Goal: Transaction & Acquisition: Purchase product/service

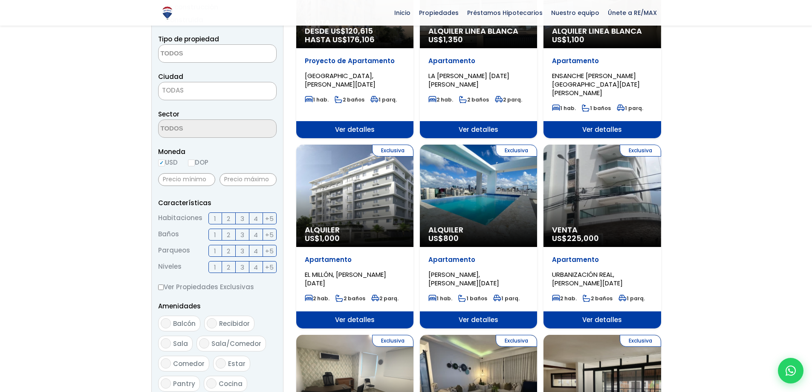
scroll to position [128, 0]
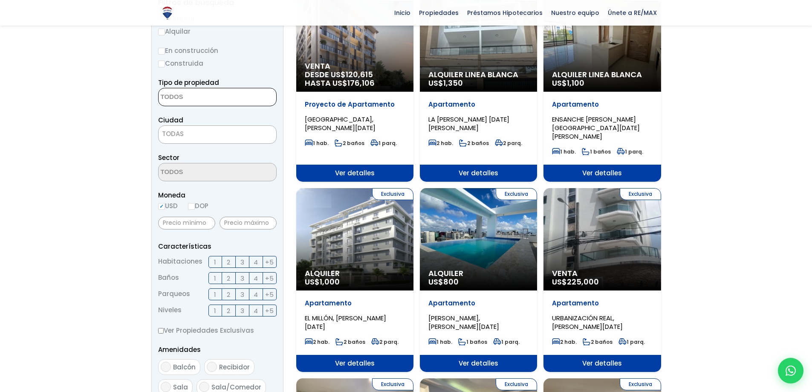
click at [179, 104] on textarea "Search" at bounding box center [200, 97] width 83 height 18
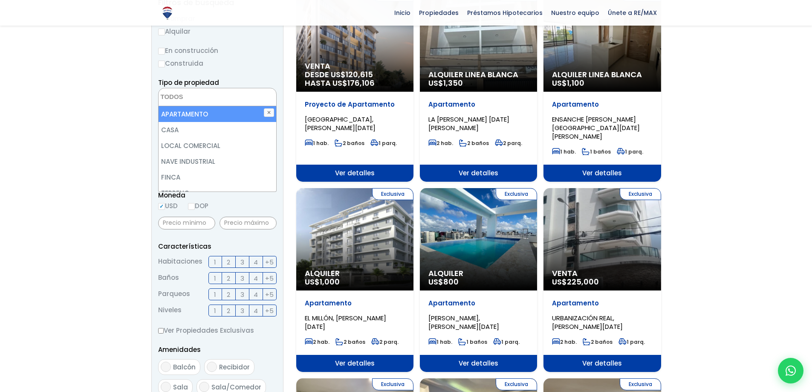
click at [188, 119] on li "APARTAMENTO" at bounding box center [218, 114] width 118 height 16
select select "apartment"
click at [251, 97] on ul "× Seleccionados: 1" at bounding box center [212, 97] width 107 height 18
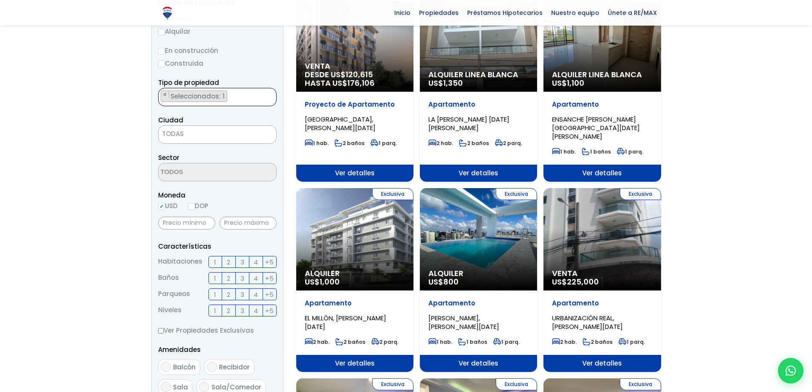
click at [229, 127] on span "TODAS" at bounding box center [217, 134] width 118 height 18
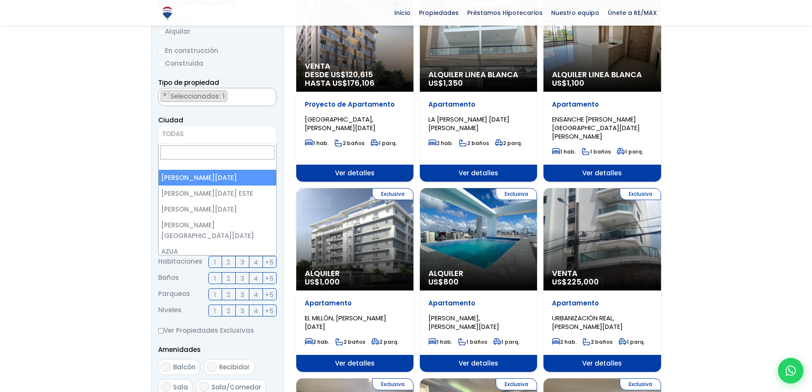
select select "1"
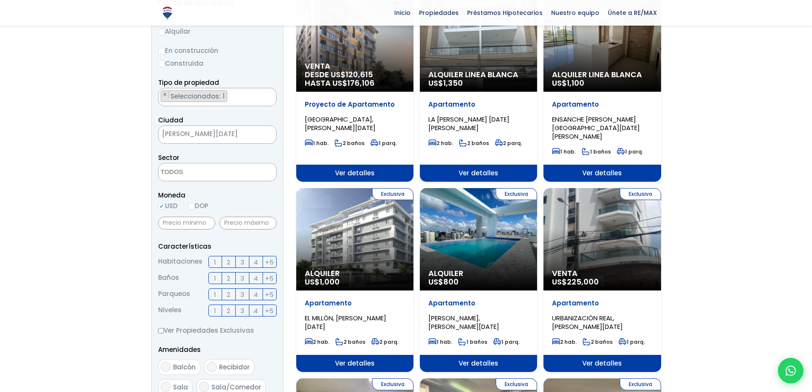
click at [219, 175] on textarea "Search" at bounding box center [200, 172] width 83 height 18
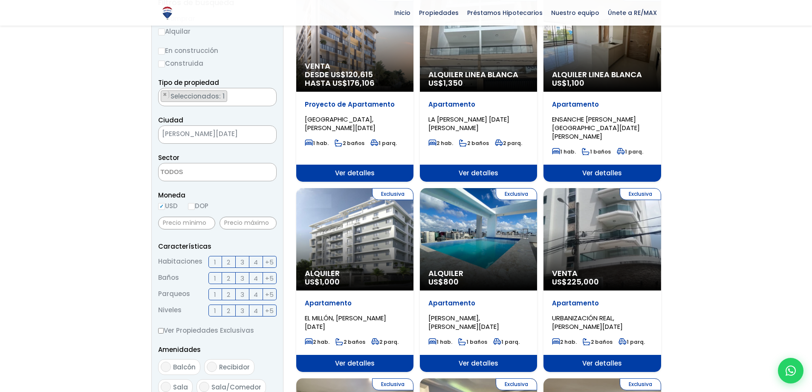
click at [192, 204] on input "DOP" at bounding box center [191, 206] width 7 height 7
radio input "true"
click at [242, 257] on label "3" at bounding box center [243, 262] width 14 height 12
click at [229, 276] on span "2" at bounding box center [228, 278] width 3 height 11
click at [0, 0] on input "2" at bounding box center [0, 0] width 0 height 0
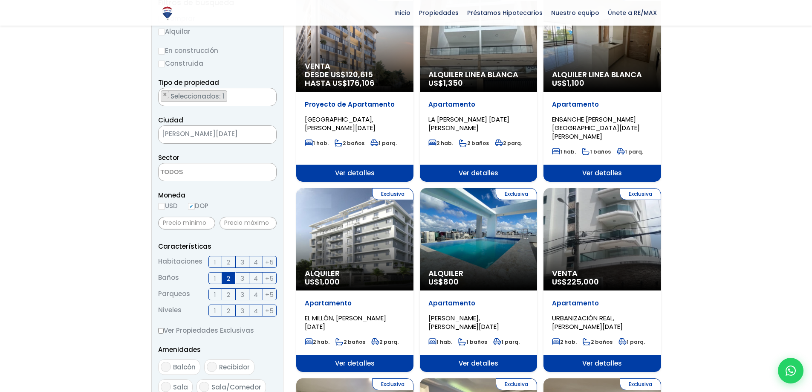
click at [213, 294] on label "1" at bounding box center [215, 294] width 14 height 12
click at [0, 0] on input "1" at bounding box center [0, 0] width 0 height 0
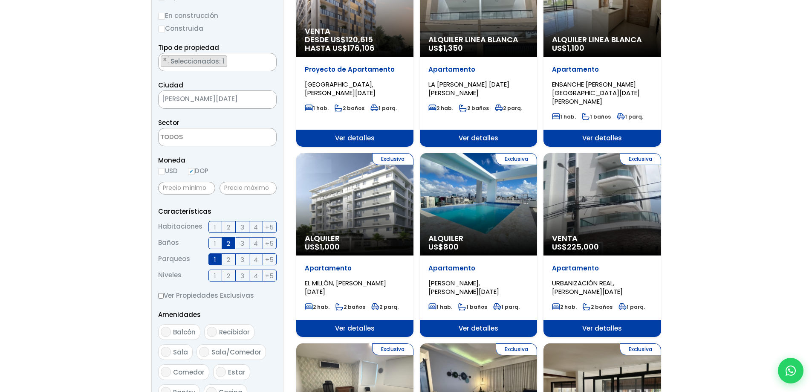
scroll to position [170, 0]
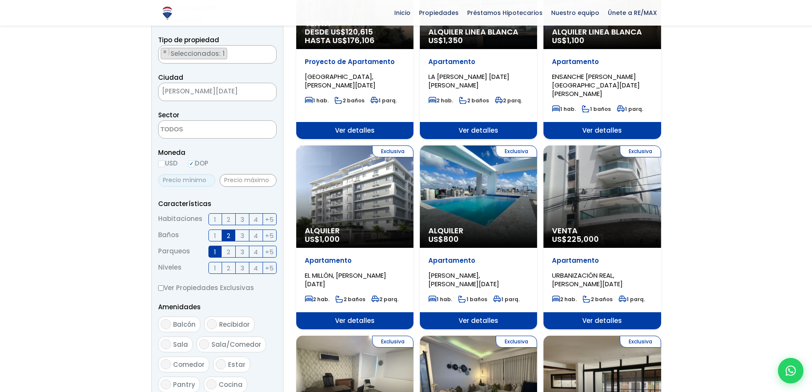
click at [198, 177] on input "text" at bounding box center [186, 180] width 57 height 13
type input "3,000,000"
click at [234, 185] on input "text" at bounding box center [247, 180] width 57 height 13
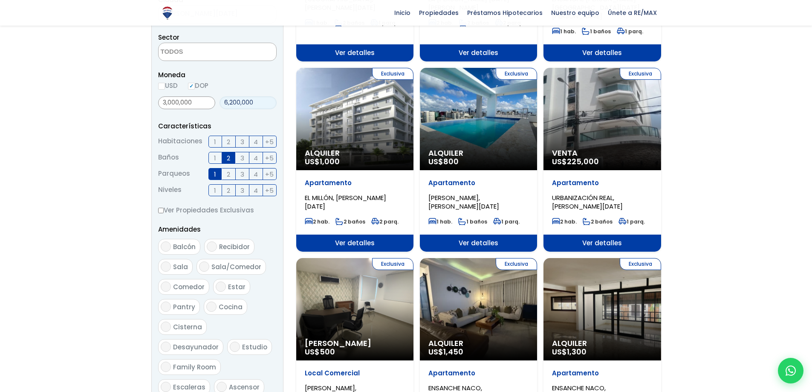
scroll to position [384, 0]
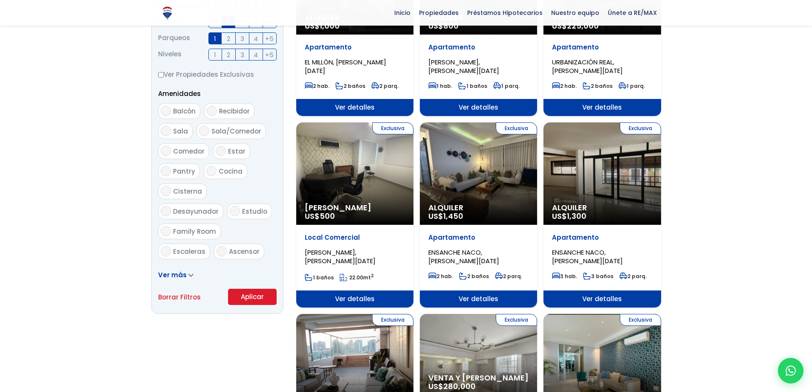
type input "6,200,000"
click at [248, 300] on button "Aplicar" at bounding box center [252, 296] width 49 height 16
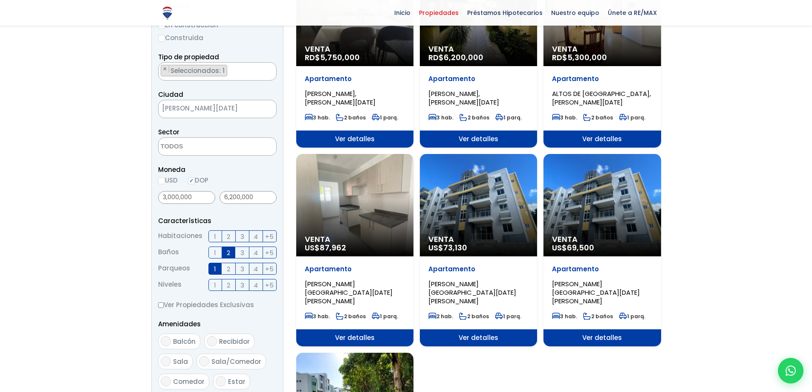
scroll to position [170, 0]
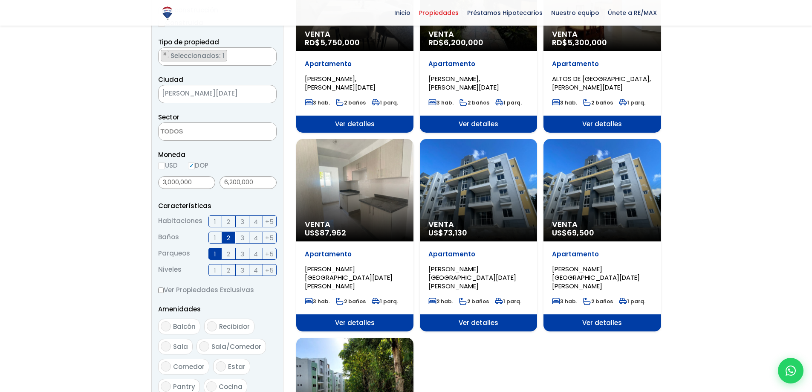
click at [447, 314] on span "Ver detalles" at bounding box center [478, 322] width 117 height 17
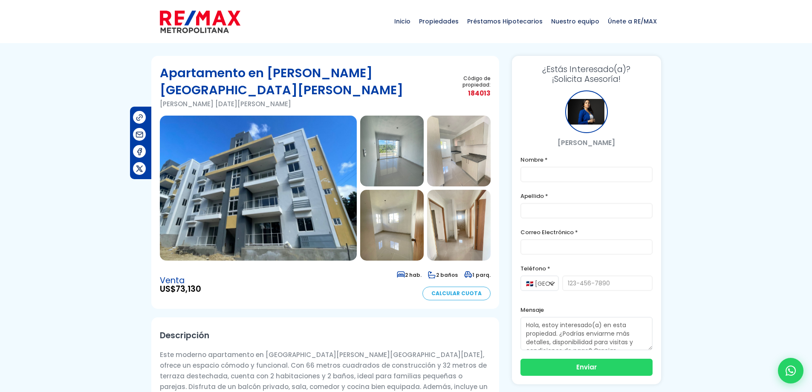
click at [267, 156] on img at bounding box center [258, 187] width 197 height 145
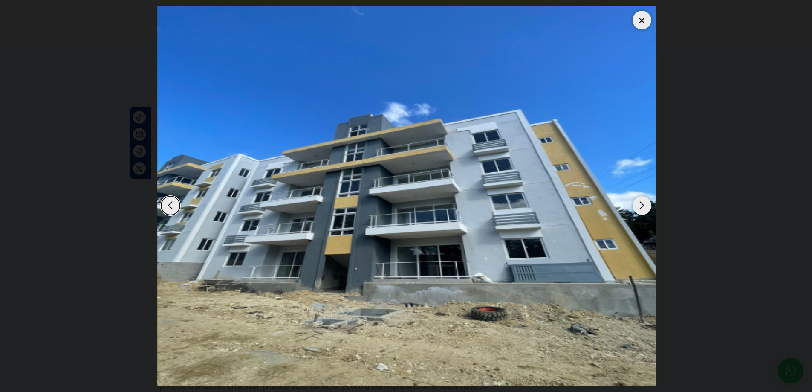
click at [646, 189] on img "1 / 6" at bounding box center [406, 195] width 499 height 379
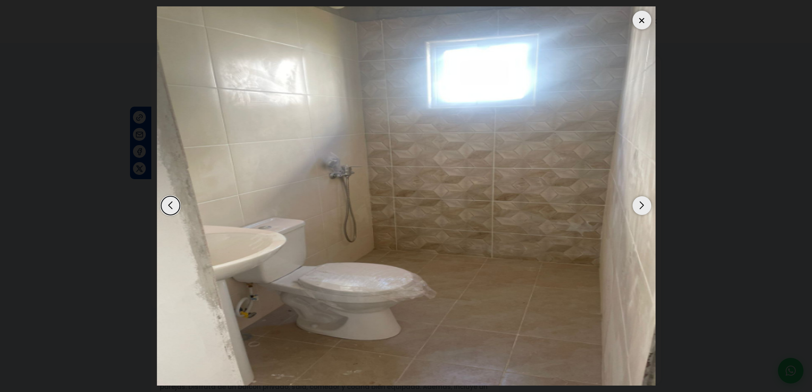
click at [643, 209] on div "Next slide" at bounding box center [641, 205] width 19 height 19
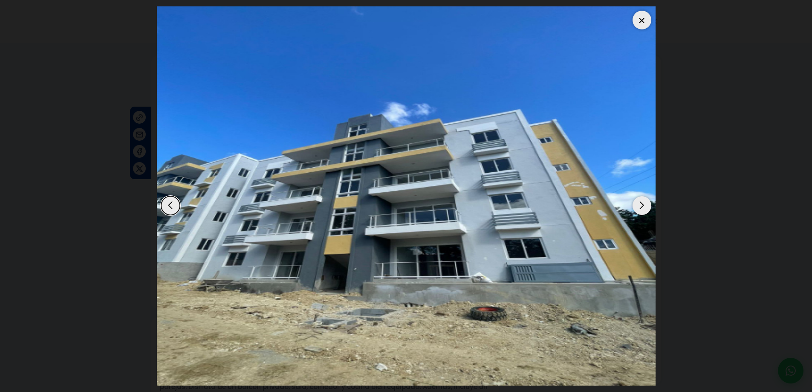
click at [641, 213] on div "Next slide" at bounding box center [641, 205] width 19 height 19
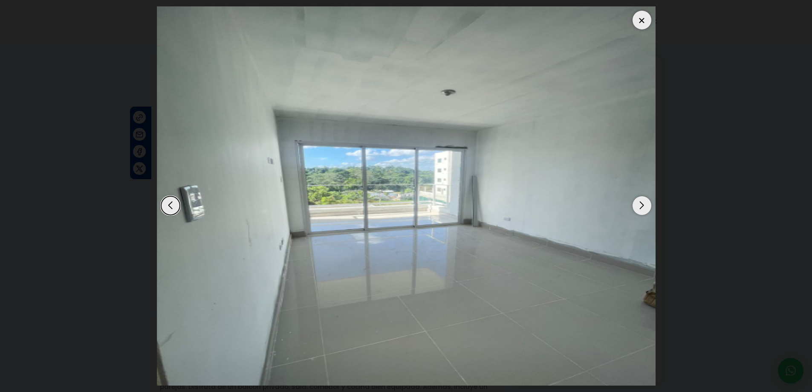
click at [639, 217] on img "2 / 6" at bounding box center [406, 195] width 499 height 379
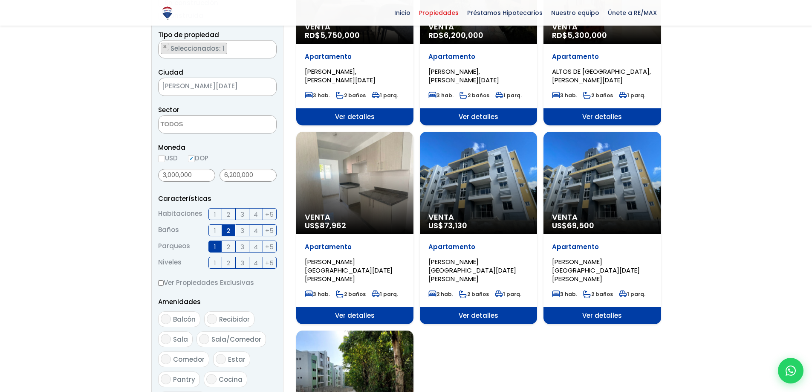
scroll to position [170, 0]
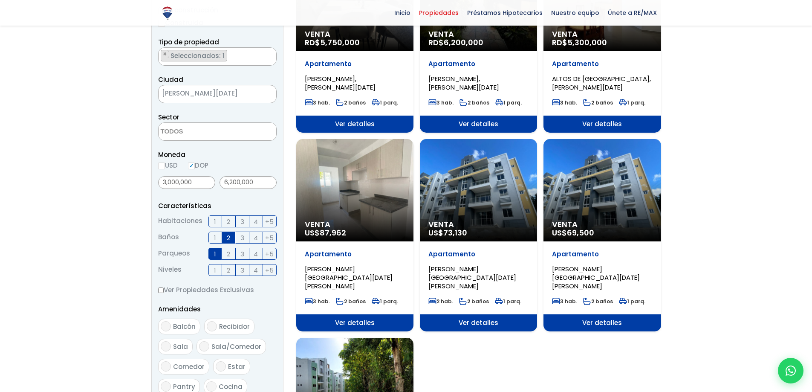
click at [384, 314] on span "Ver detalles" at bounding box center [354, 322] width 117 height 17
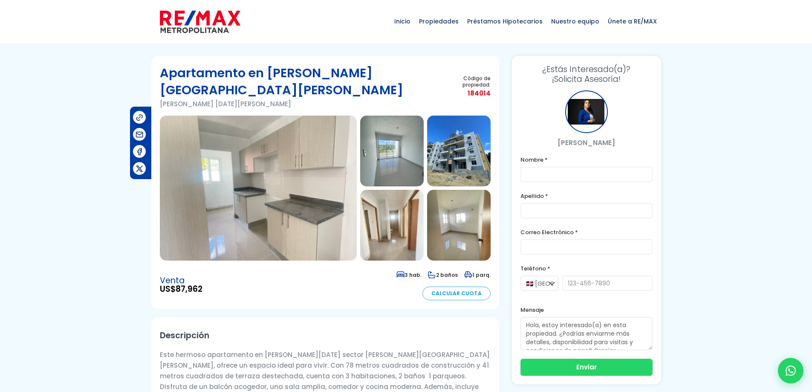
click at [335, 205] on img at bounding box center [258, 187] width 197 height 145
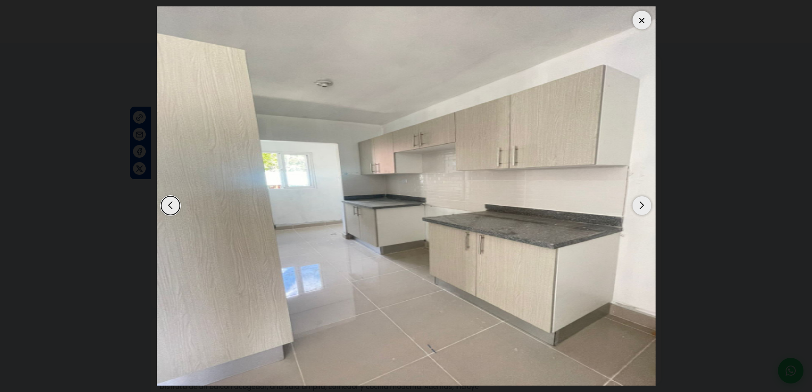
click at [646, 206] on div "Next slide" at bounding box center [641, 205] width 19 height 19
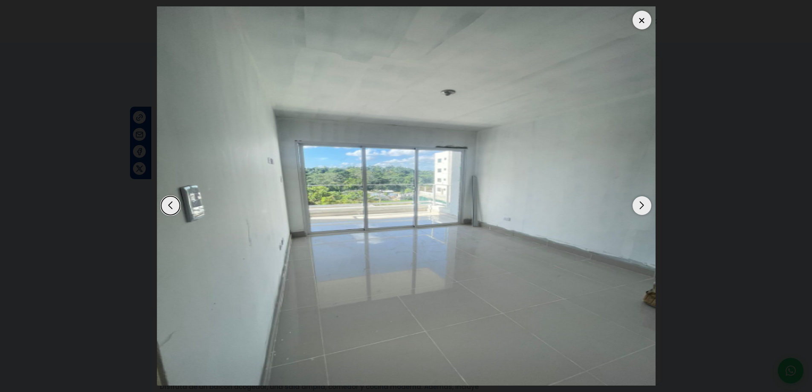
click at [644, 206] on div "Next slide" at bounding box center [641, 205] width 19 height 19
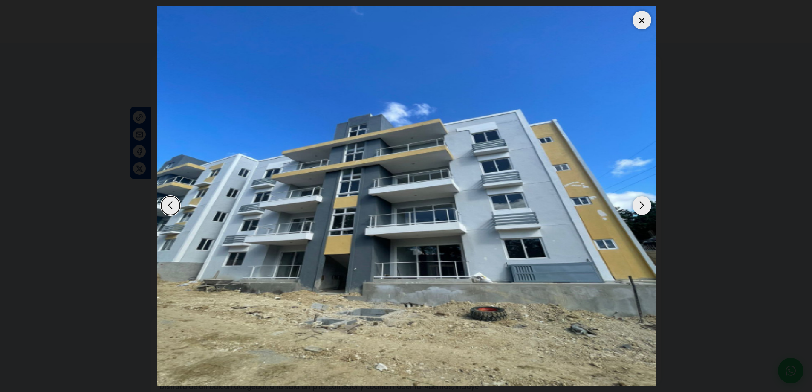
click at [641, 211] on div "Next slide" at bounding box center [641, 205] width 19 height 19
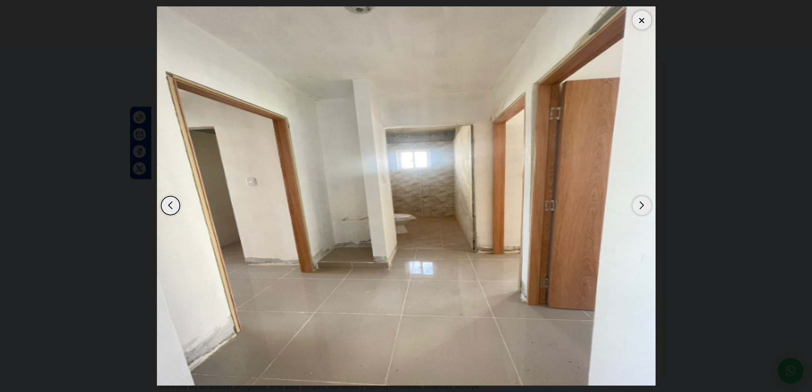
click at [635, 200] on div "Next slide" at bounding box center [641, 205] width 19 height 19
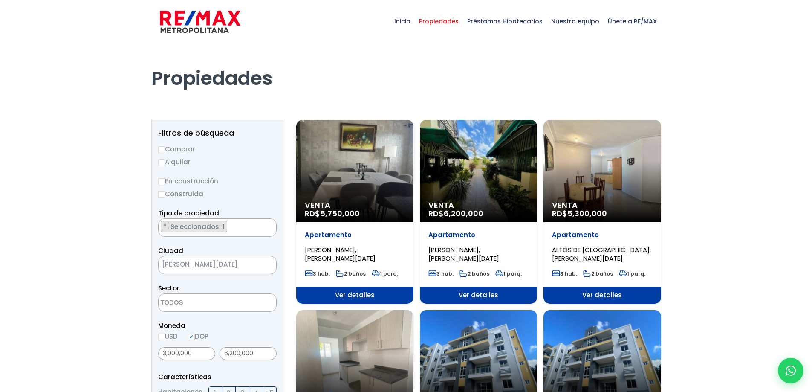
click at [392, 293] on span "Ver detalles" at bounding box center [354, 294] width 117 height 17
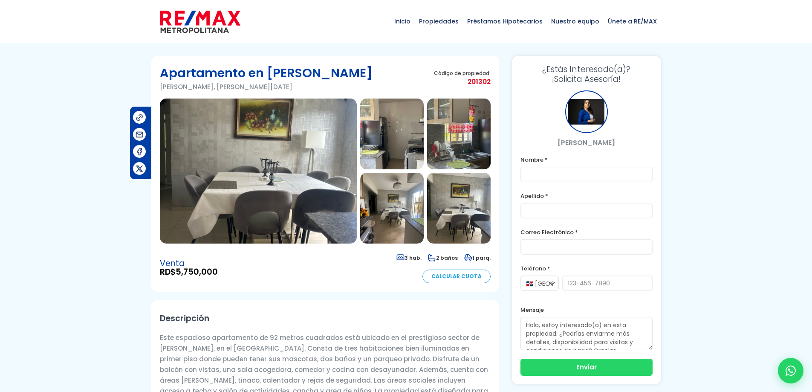
click at [337, 216] on img at bounding box center [258, 170] width 197 height 145
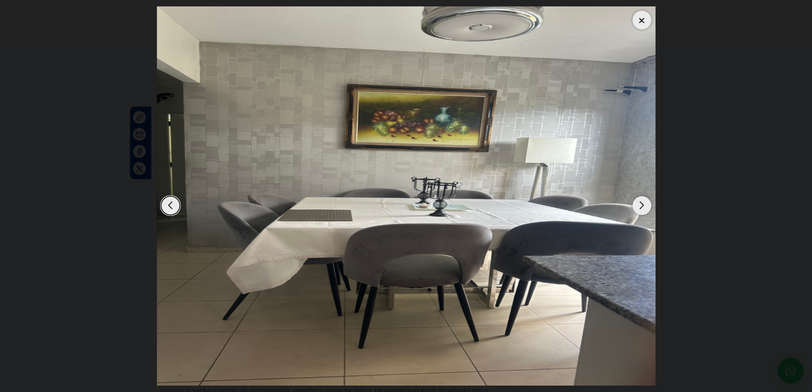
click at [637, 196] on div "Next slide" at bounding box center [641, 205] width 19 height 19
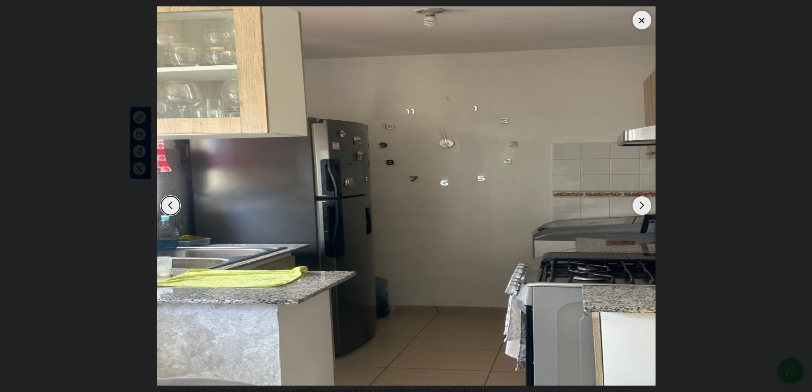
click at [637, 202] on div "Next slide" at bounding box center [641, 205] width 19 height 19
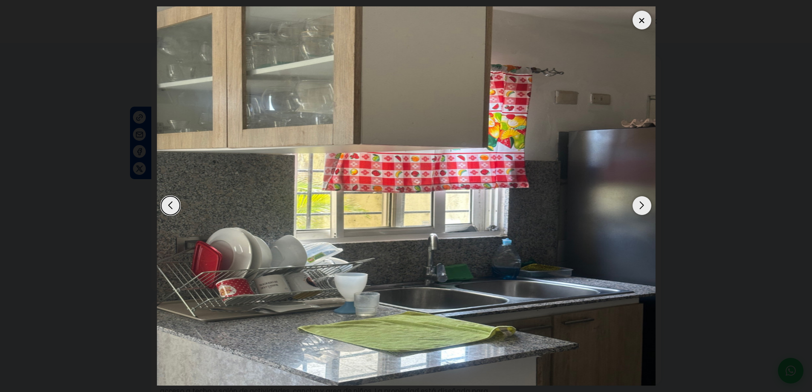
click at [628, 206] on img "3 / 8" at bounding box center [406, 195] width 499 height 379
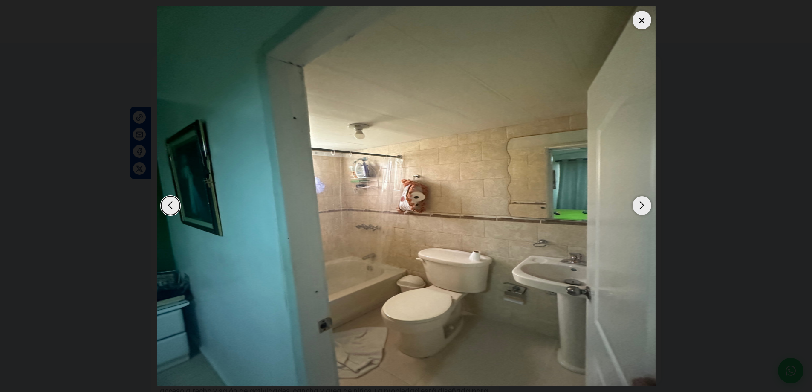
click at [636, 209] on div "Next slide" at bounding box center [641, 205] width 19 height 19
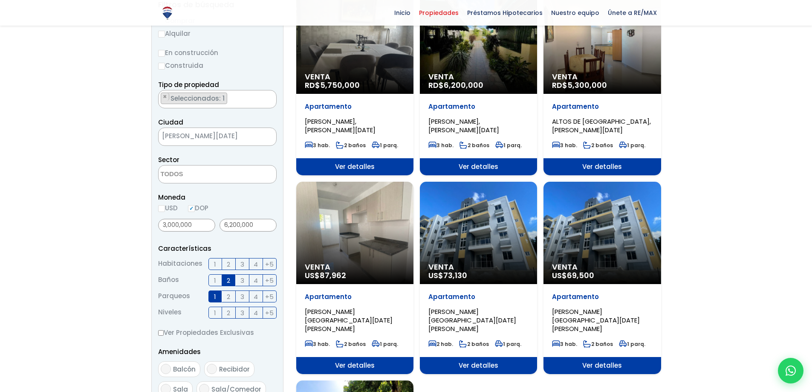
scroll to position [298, 0]
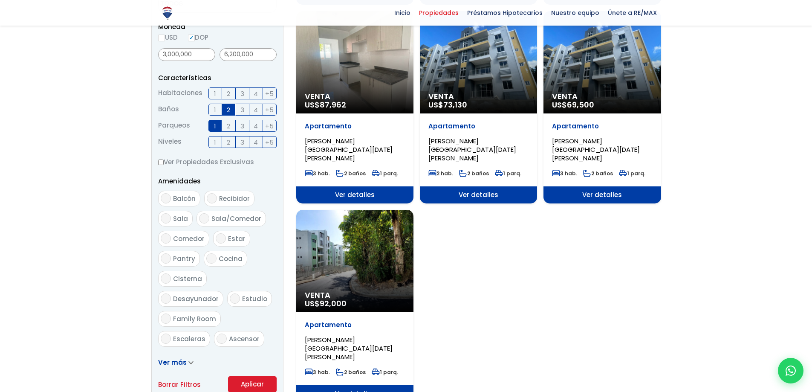
click at [239, 90] on label "3" at bounding box center [243, 93] width 14 height 12
click at [0, 0] on input "3" at bounding box center [0, 0] width 0 height 0
click at [265, 382] on button "Aplicar" at bounding box center [252, 384] width 49 height 16
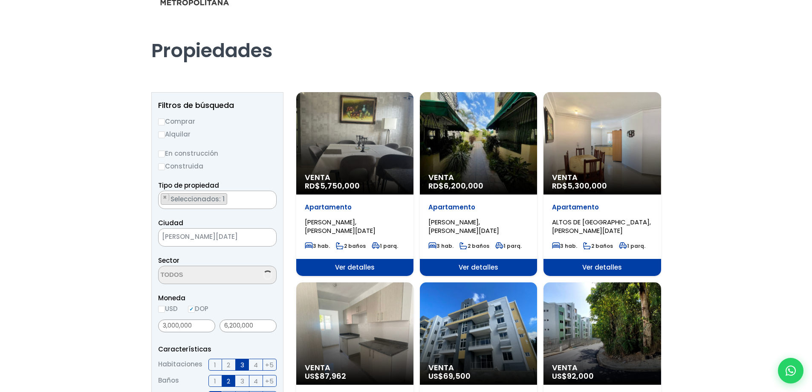
scroll to position [43, 0]
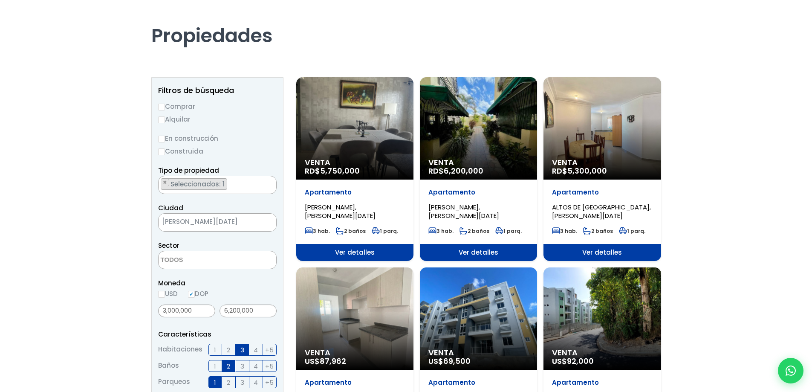
click at [435, 136] on div "Venta RD$ 6,200,000" at bounding box center [478, 128] width 117 height 102
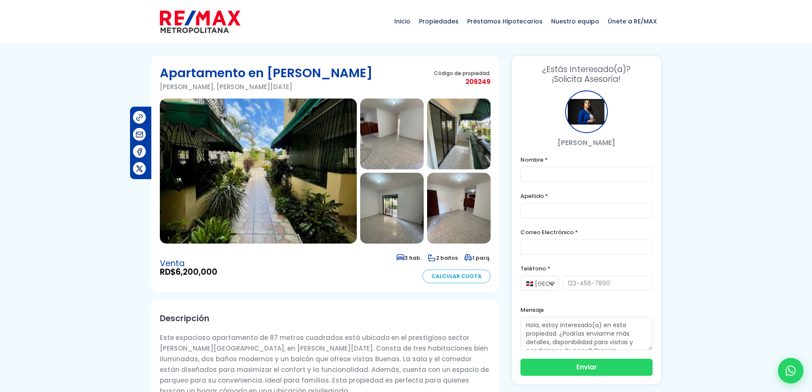
click at [259, 129] on img at bounding box center [258, 170] width 197 height 145
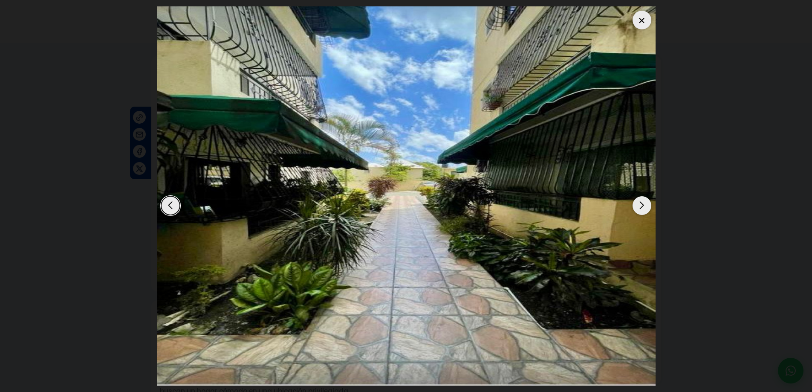
click at [642, 210] on div "Next slide" at bounding box center [641, 205] width 19 height 19
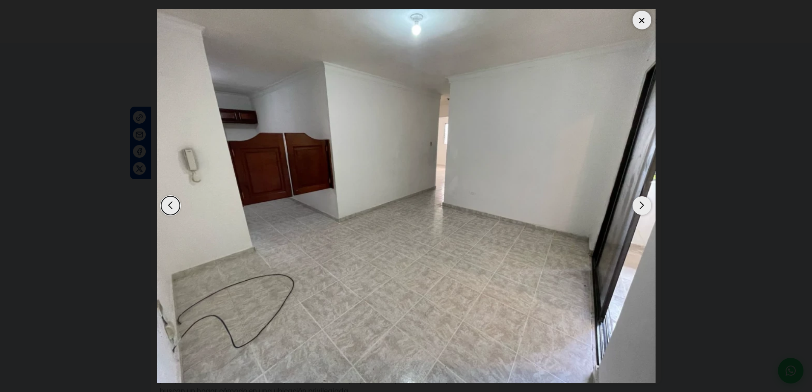
click at [642, 206] on div "Next slide" at bounding box center [641, 205] width 19 height 19
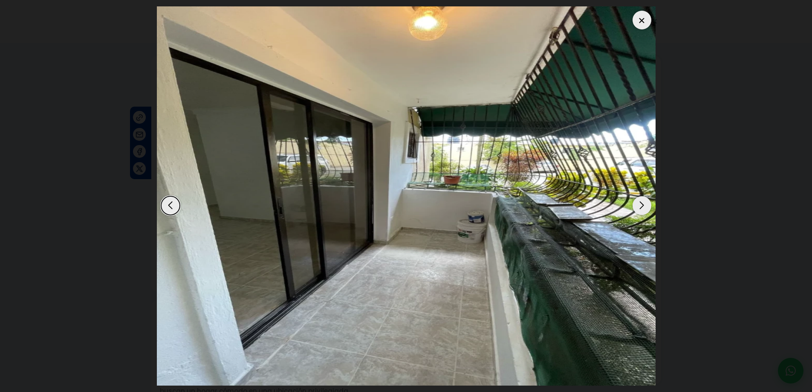
click at [642, 206] on div "Next slide" at bounding box center [641, 205] width 19 height 19
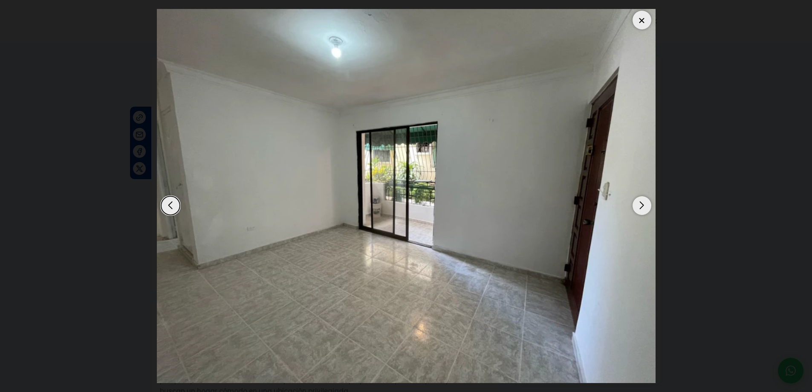
click at [642, 206] on div "Next slide" at bounding box center [641, 205] width 19 height 19
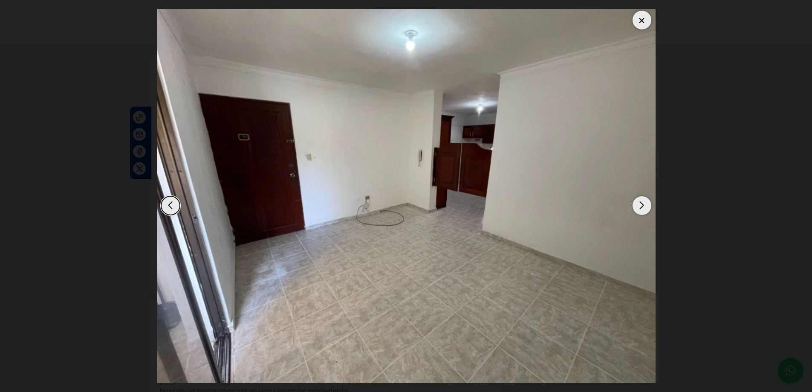
click at [642, 205] on div "Next slide" at bounding box center [641, 205] width 19 height 19
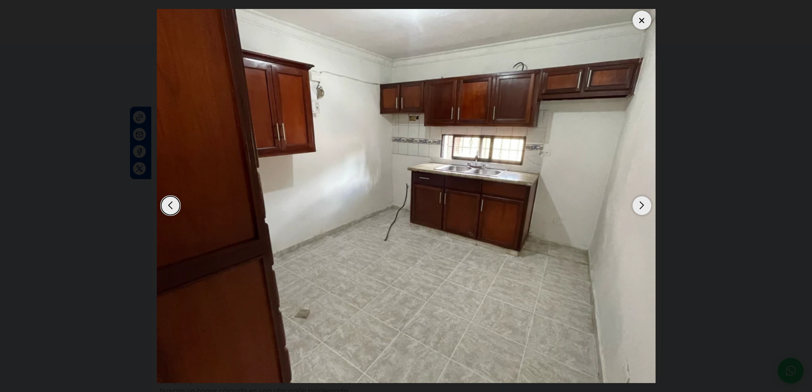
click at [641, 210] on div "Next slide" at bounding box center [641, 205] width 19 height 19
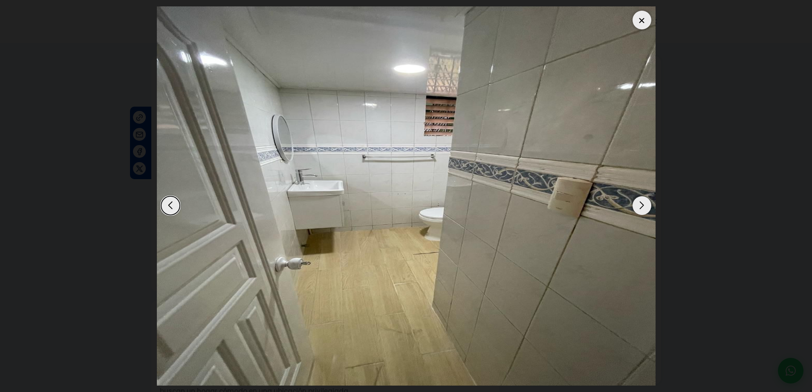
click at [641, 210] on div "Next slide" at bounding box center [641, 205] width 19 height 19
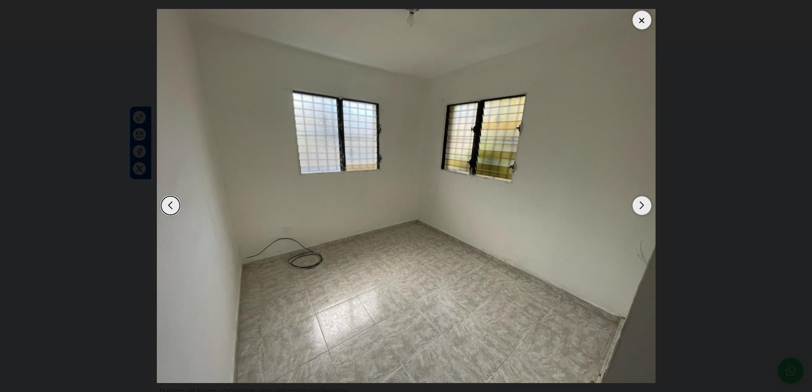
click at [641, 210] on div "Next slide" at bounding box center [641, 205] width 19 height 19
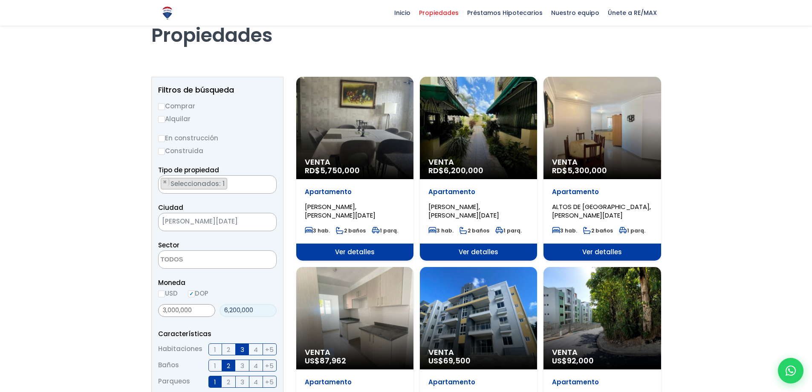
click at [238, 314] on input "6,200,000" at bounding box center [247, 310] width 57 height 13
type input "6"
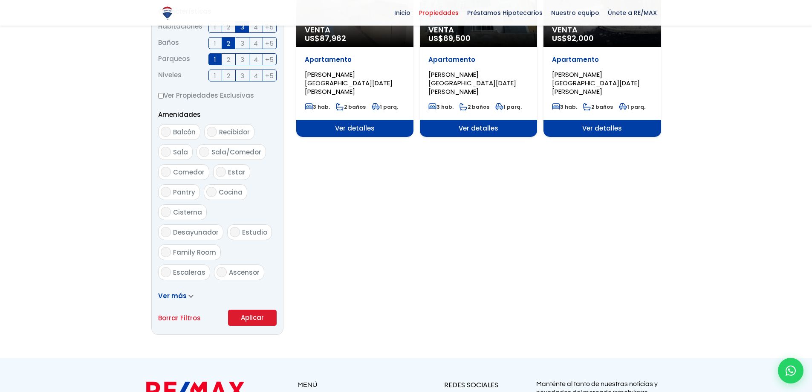
scroll to position [426, 0]
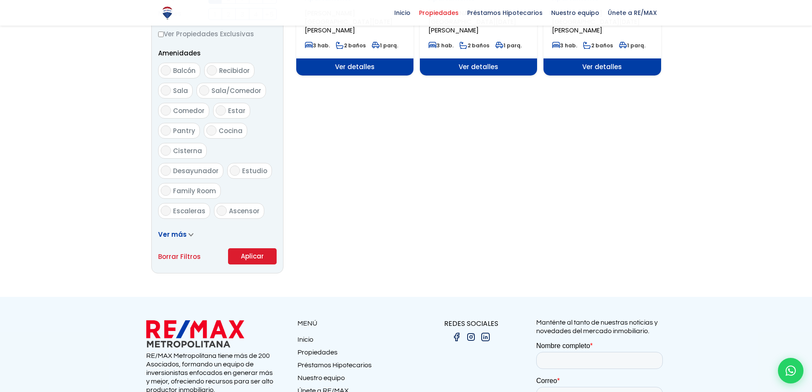
type input "7,300,000"
click at [261, 254] on button "Aplicar" at bounding box center [252, 256] width 49 height 16
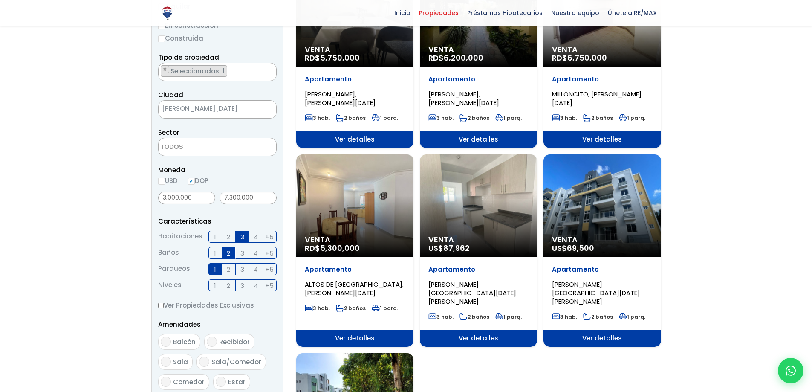
scroll to position [128, 0]
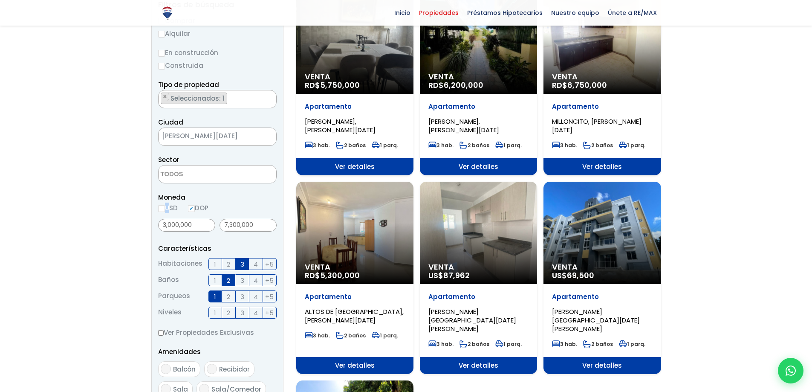
click at [166, 212] on label "USD" at bounding box center [168, 207] width 20 height 11
click at [167, 209] on label "USD" at bounding box center [168, 207] width 20 height 11
click at [224, 89] on div "Tipo de propiedad APARTAMENTO CASA LOCAL COMERCIAL NAVE INDUSTRIAL FINCA TERREN…" at bounding box center [217, 93] width 118 height 29
click at [224, 92] on ul "× Seleccionados: 1" at bounding box center [212, 99] width 107 height 18
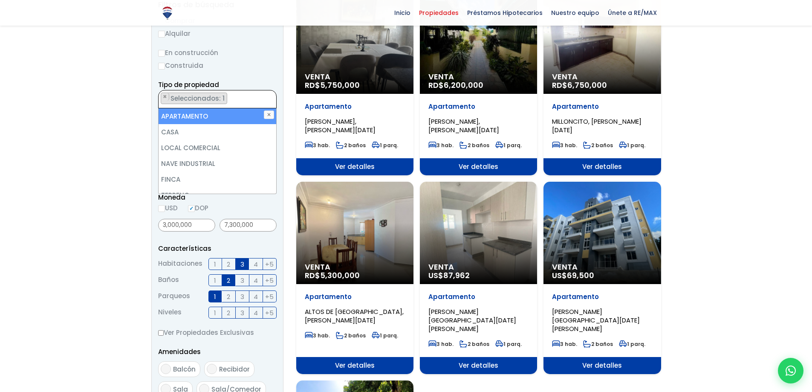
click at [220, 113] on li "APARTAMENTO" at bounding box center [218, 116] width 118 height 16
click at [219, 116] on li "APARTAMENTO" at bounding box center [218, 116] width 118 height 16
select select "apartment"
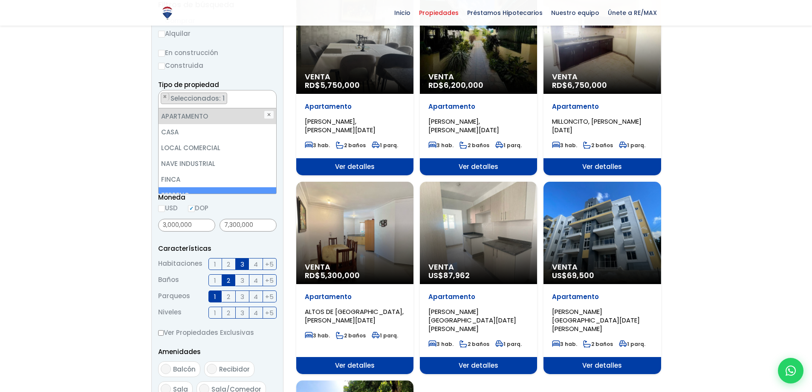
click at [133, 206] on div at bounding box center [406, 255] width 812 height 681
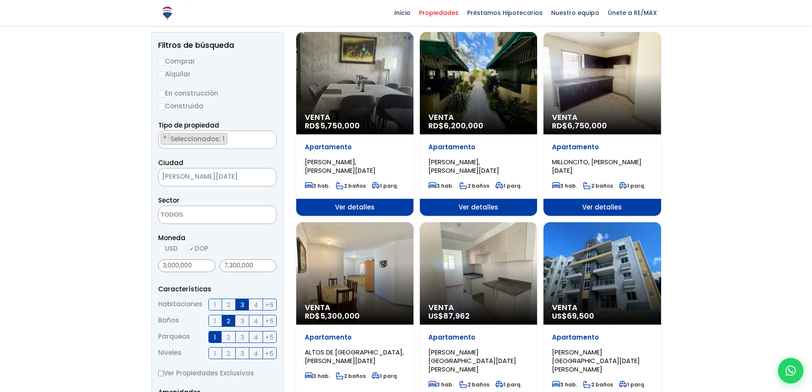
scroll to position [43, 0]
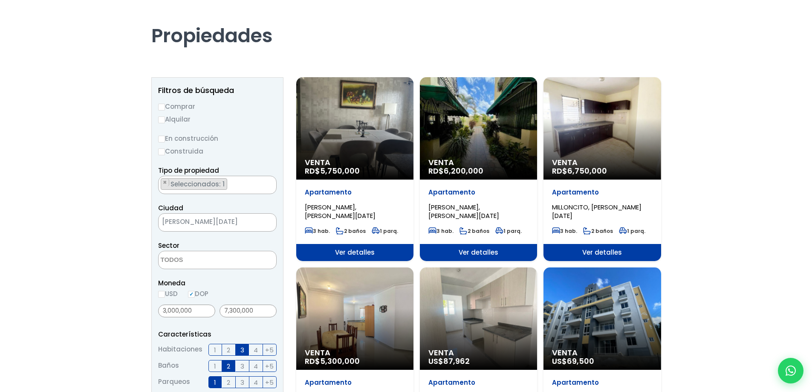
click at [164, 108] on input "Comprar" at bounding box center [161, 107] width 7 height 7
radio input "true"
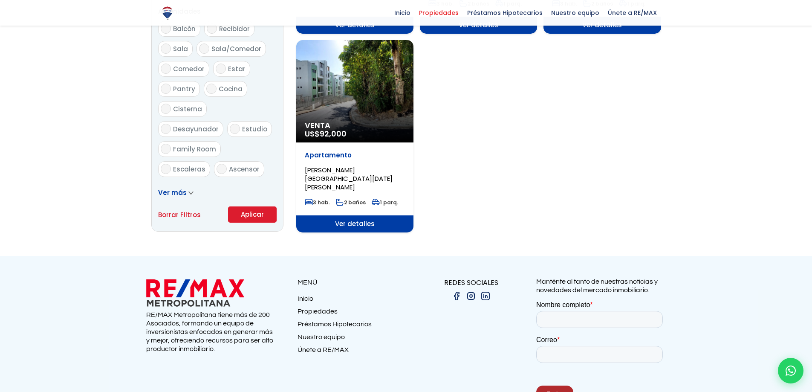
scroll to position [469, 0]
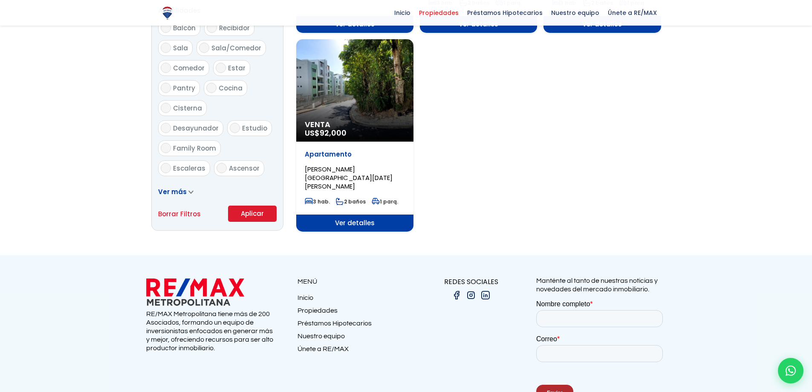
drag, startPoint x: 243, startPoint y: 208, endPoint x: 243, endPoint y: 214, distance: 6.8
click at [245, 207] on button "Aplicar" at bounding box center [252, 213] width 49 height 16
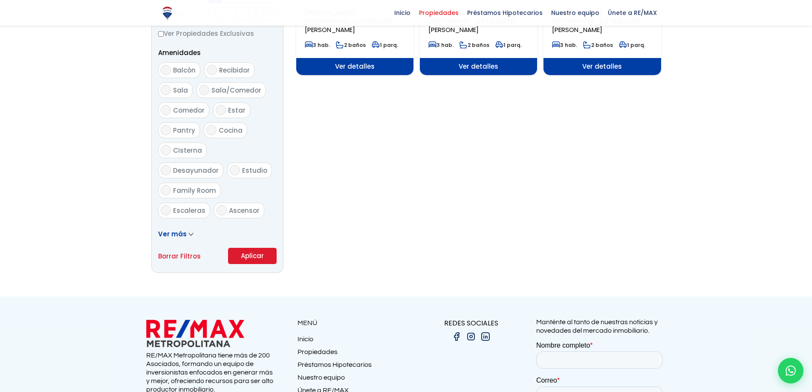
scroll to position [426, 0]
